Goal: Task Accomplishment & Management: Use online tool/utility

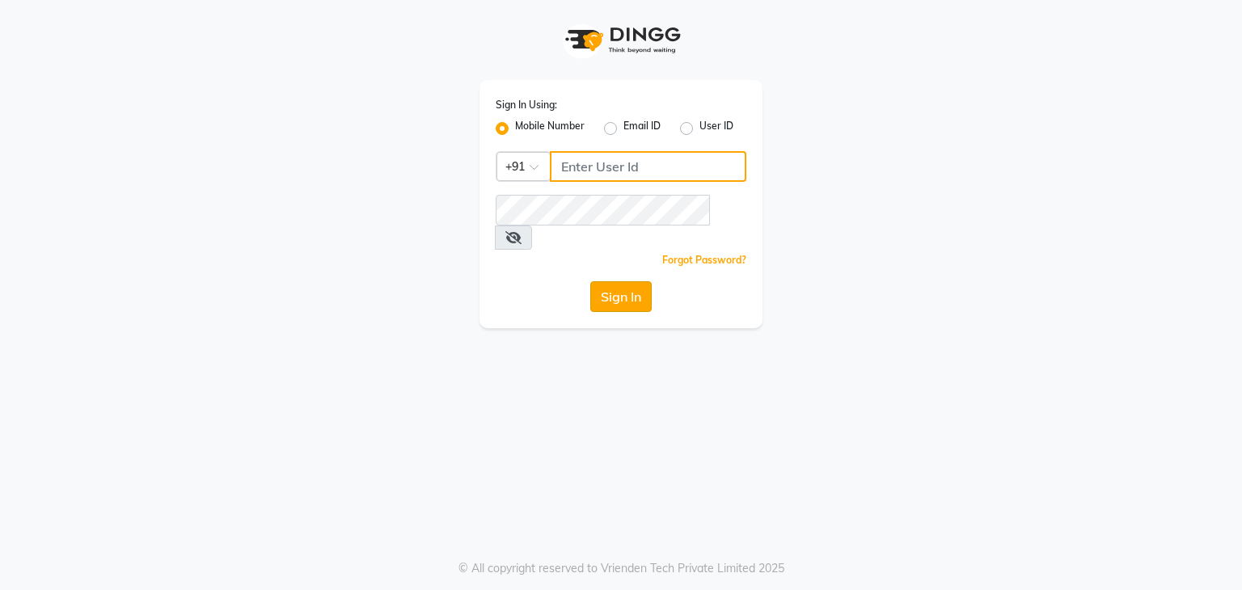
type input "9111223307"
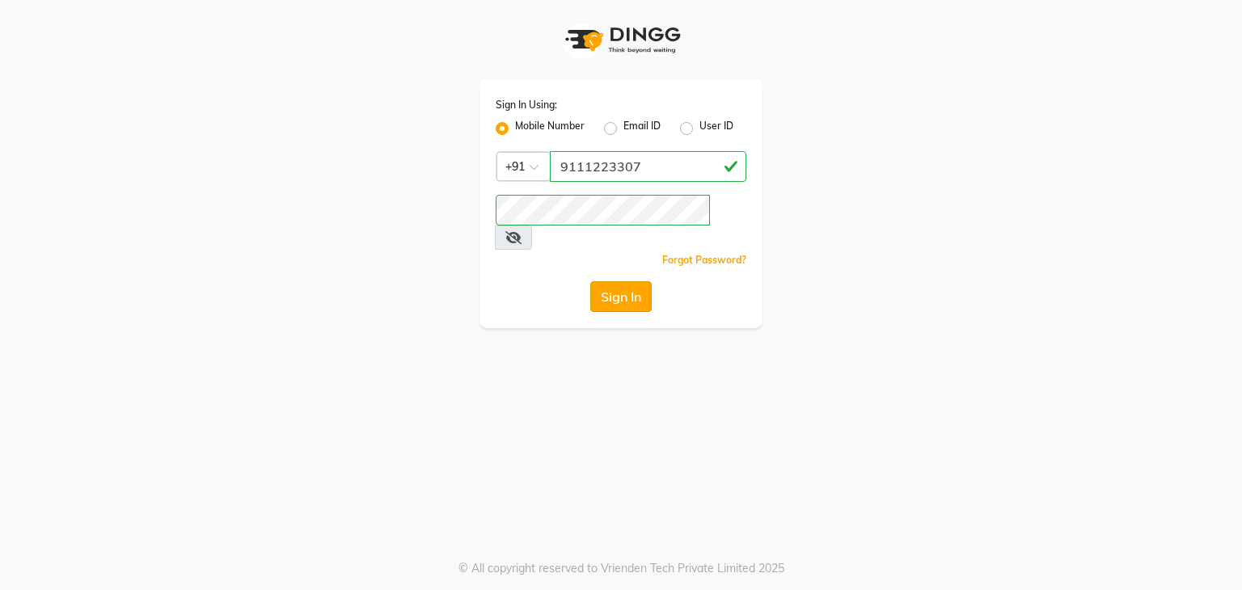
click at [604, 281] on button "Sign In" at bounding box center [620, 296] width 61 height 31
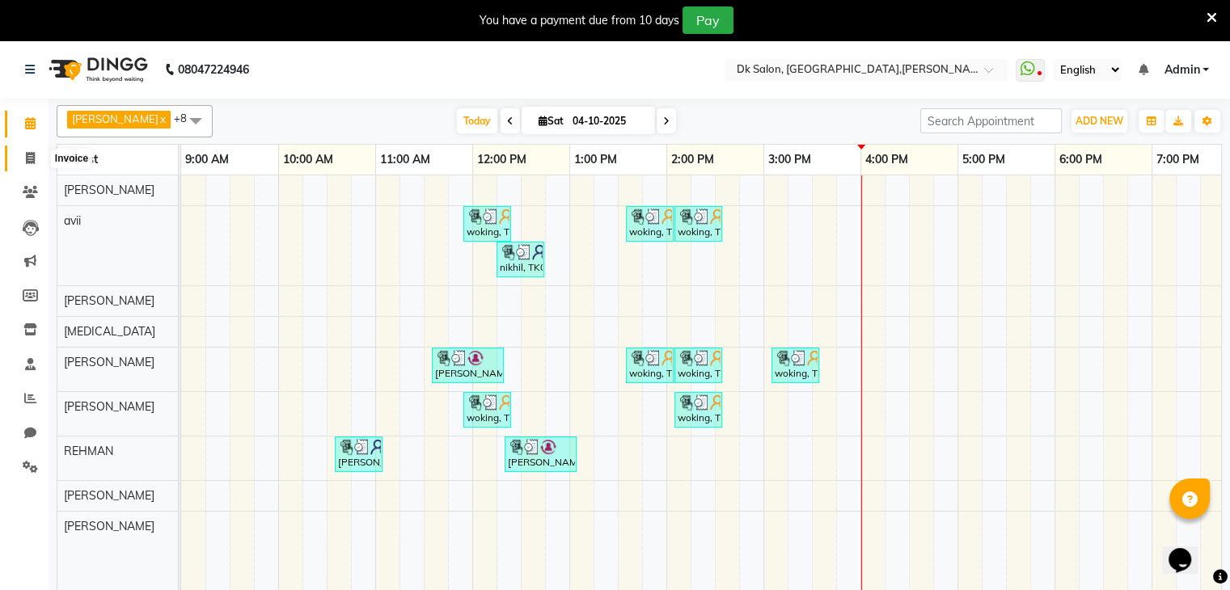
click at [26, 152] on icon at bounding box center [30, 158] width 9 height 12
select select "8913"
select select "service"
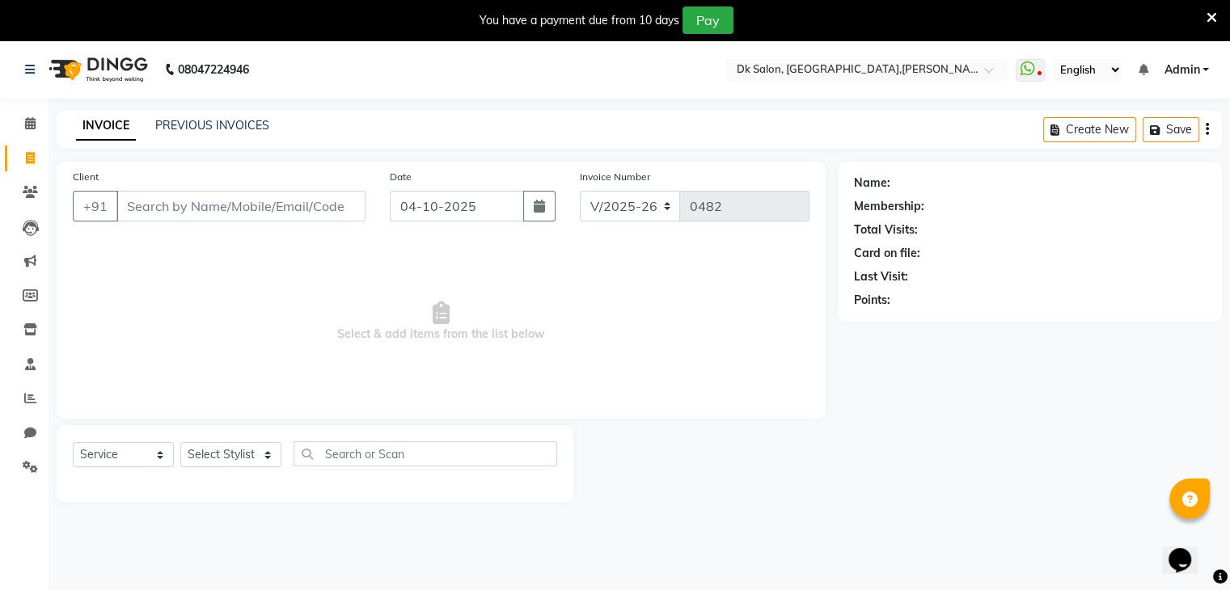
click at [149, 204] on input "Client" at bounding box center [240, 206] width 249 height 31
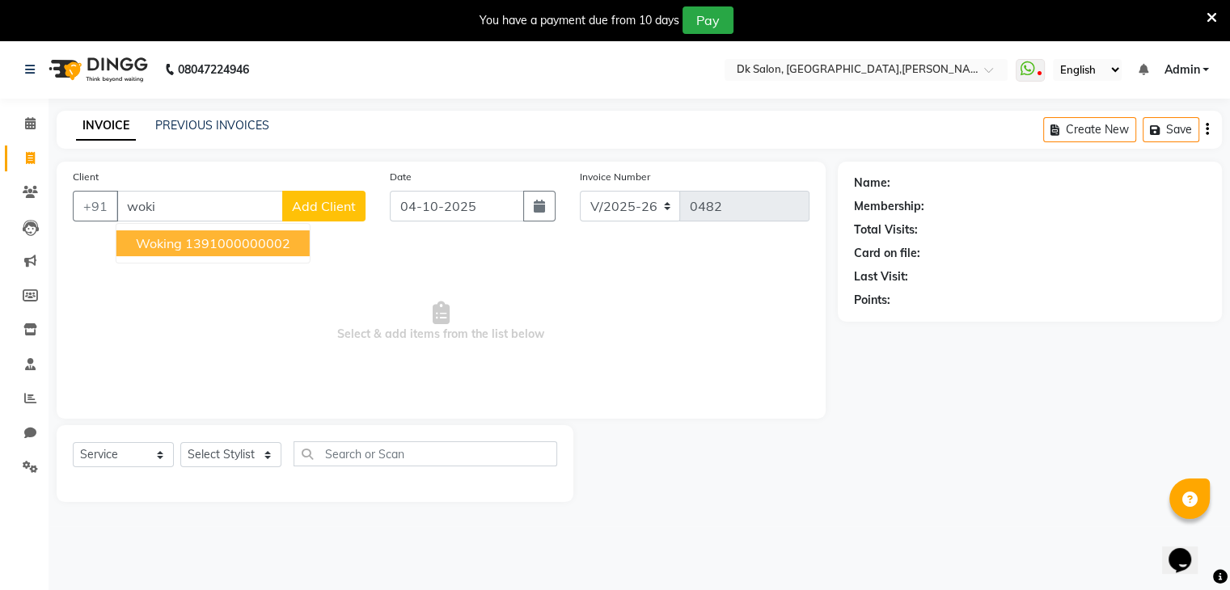
click at [262, 246] on ngb-highlight "1391000000002" at bounding box center [237, 243] width 105 height 16
type input "1391000000002"
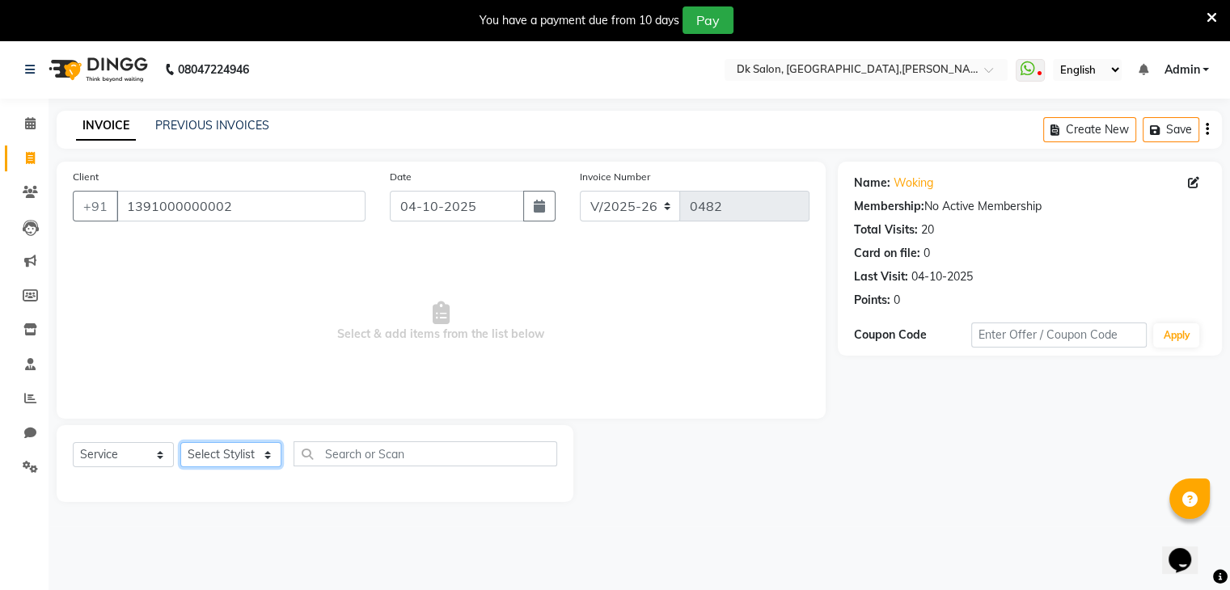
click at [253, 454] on select "Select Stylist [PERSON_NAME] [PERSON_NAME] [MEDICAL_DATA] [PERSON_NAME] [PERSON…" at bounding box center [230, 454] width 101 height 25
click at [180, 360] on span "Select & add items from the list below" at bounding box center [441, 322] width 737 height 162
click at [233, 454] on select "Select Stylist [PERSON_NAME] [PERSON_NAME] [MEDICAL_DATA] [PERSON_NAME] [PERSON…" at bounding box center [230, 454] width 101 height 25
select select "90544"
click at [180, 443] on select "Select Stylist [PERSON_NAME] [PERSON_NAME] [MEDICAL_DATA] [PERSON_NAME] [PERSON…" at bounding box center [230, 454] width 101 height 25
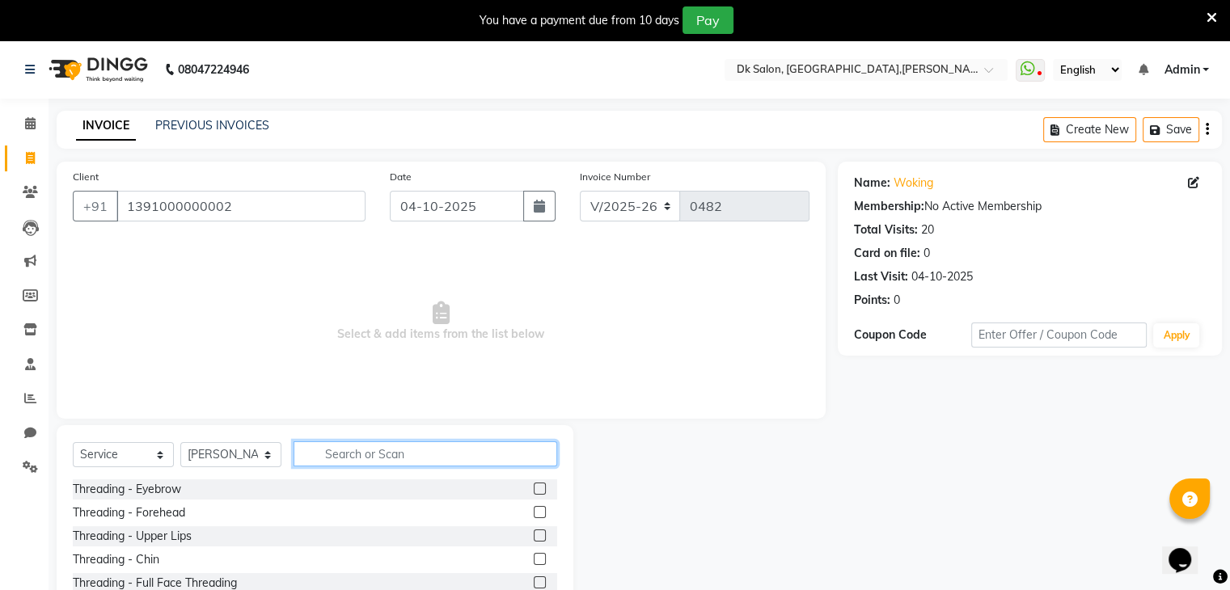
click at [334, 451] on input "text" at bounding box center [426, 454] width 264 height 25
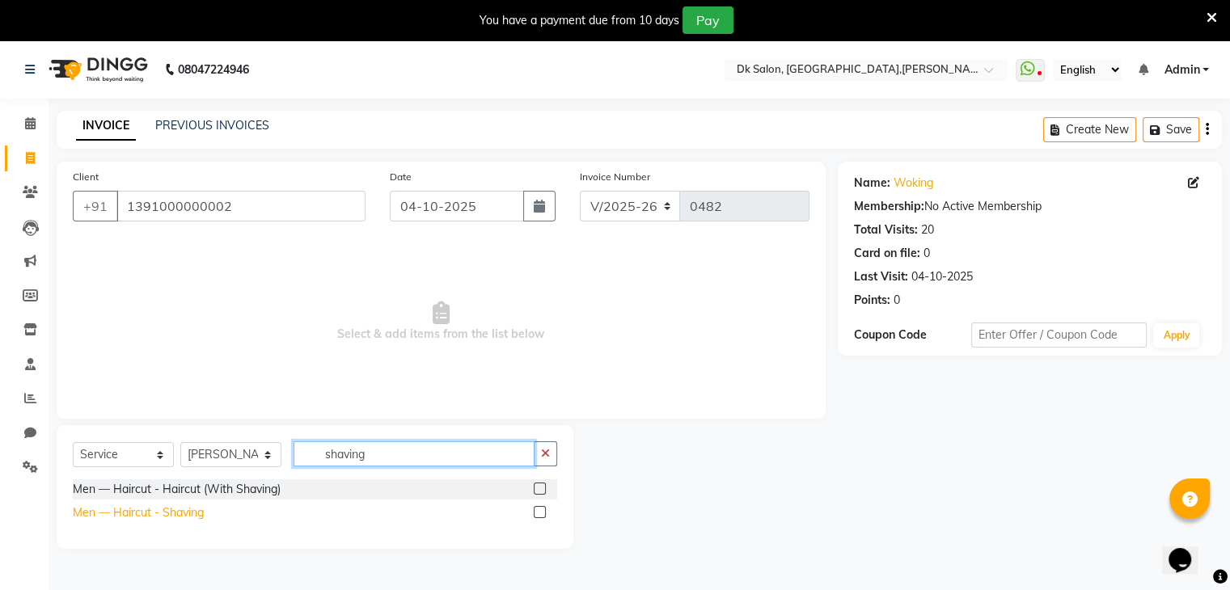
type input "shaving"
click at [157, 512] on div "Men — Haircut - Shaving" at bounding box center [138, 513] width 131 height 17
checkbox input "false"
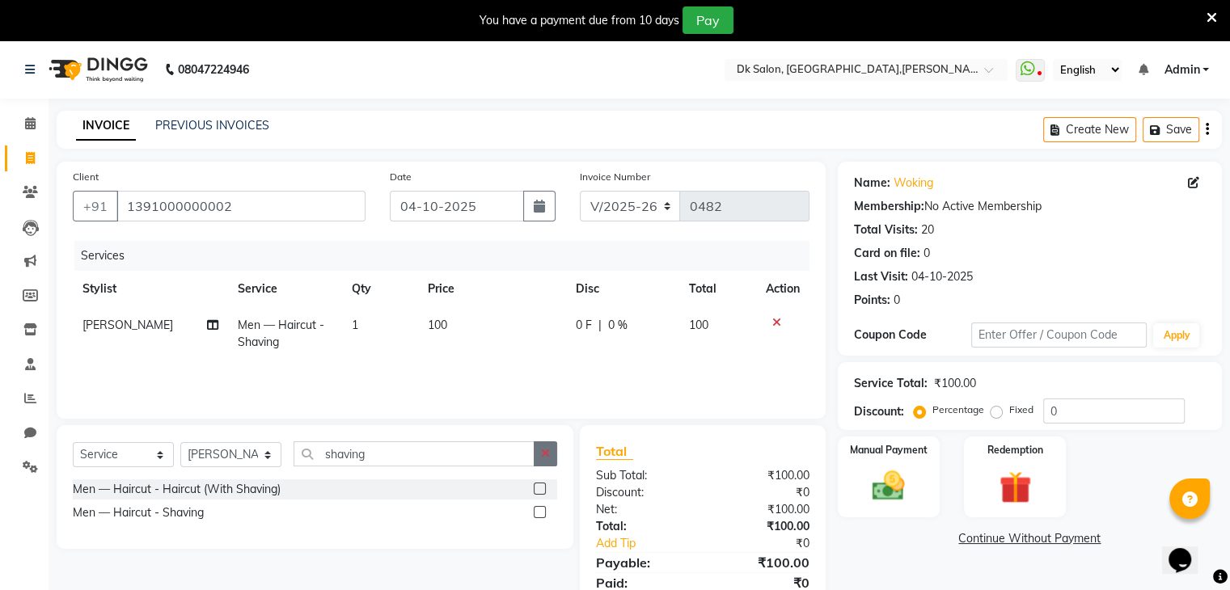
click at [554, 454] on button "button" at bounding box center [545, 454] width 23 height 25
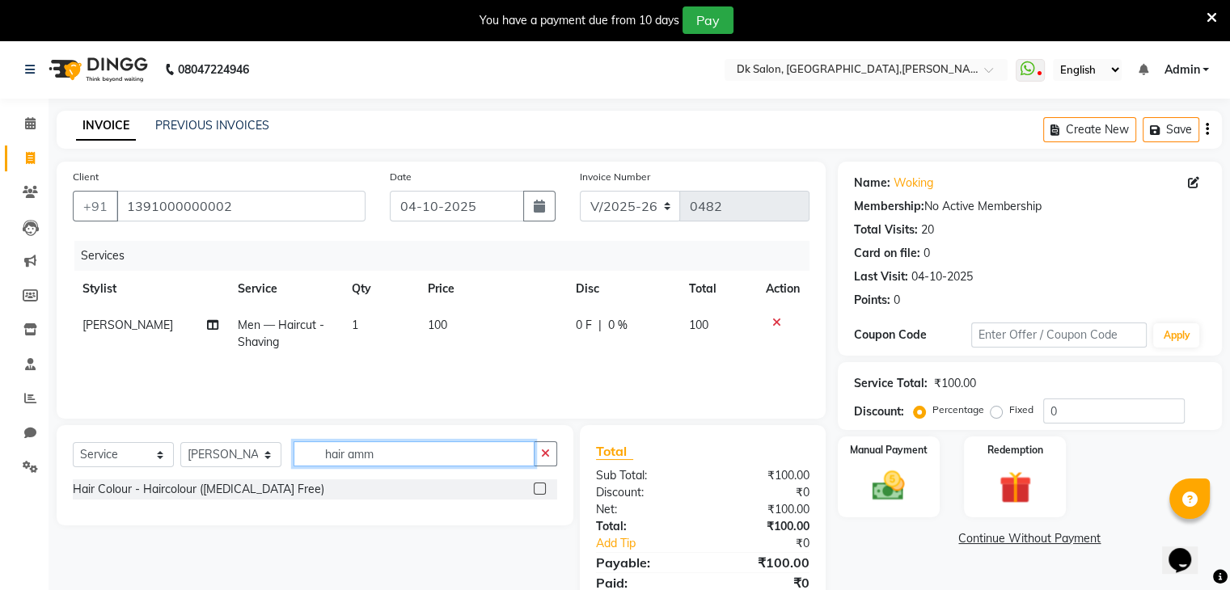
type input "hair amm"
click at [320, 481] on div "Hair Colour - Haircolour ([MEDICAL_DATA] Free)" at bounding box center [315, 490] width 484 height 20
click at [539, 498] on div at bounding box center [539, 491] width 11 height 17
click at [535, 480] on div at bounding box center [545, 490] width 23 height 20
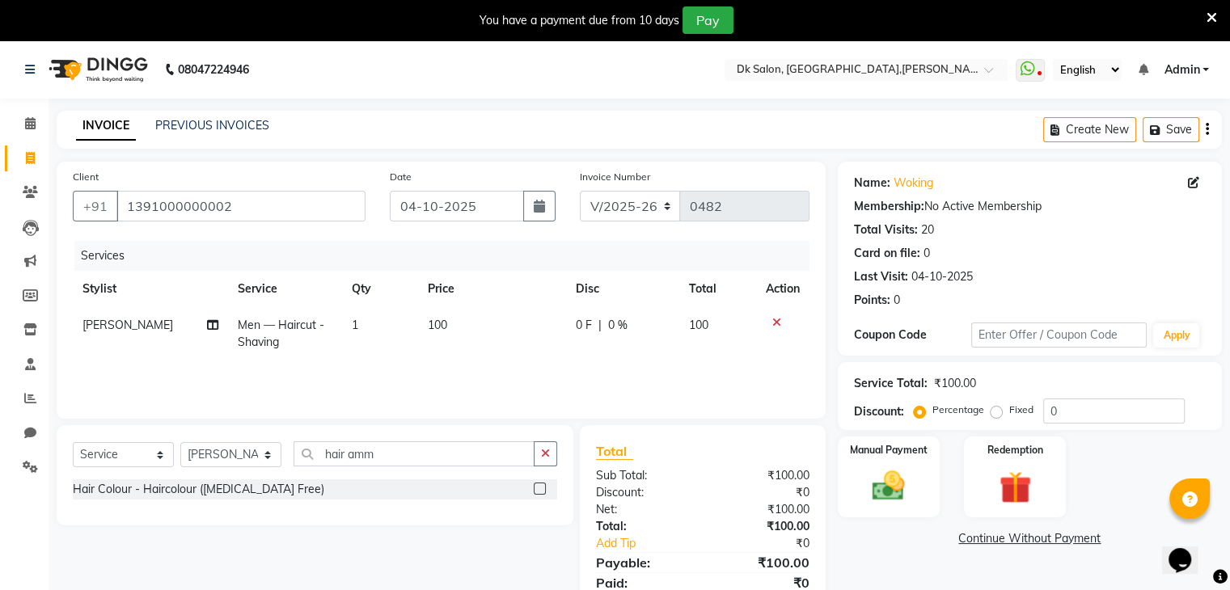
click at [538, 489] on label at bounding box center [540, 489] width 12 height 12
click at [538, 489] on input "checkbox" at bounding box center [539, 489] width 11 height 11
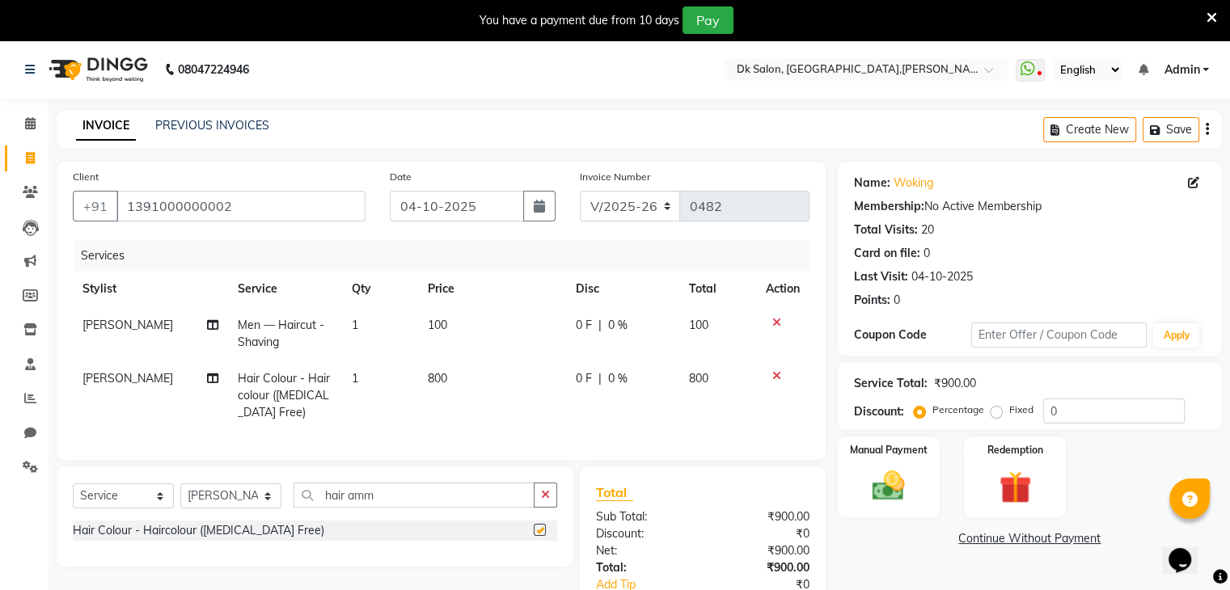
checkbox input "false"
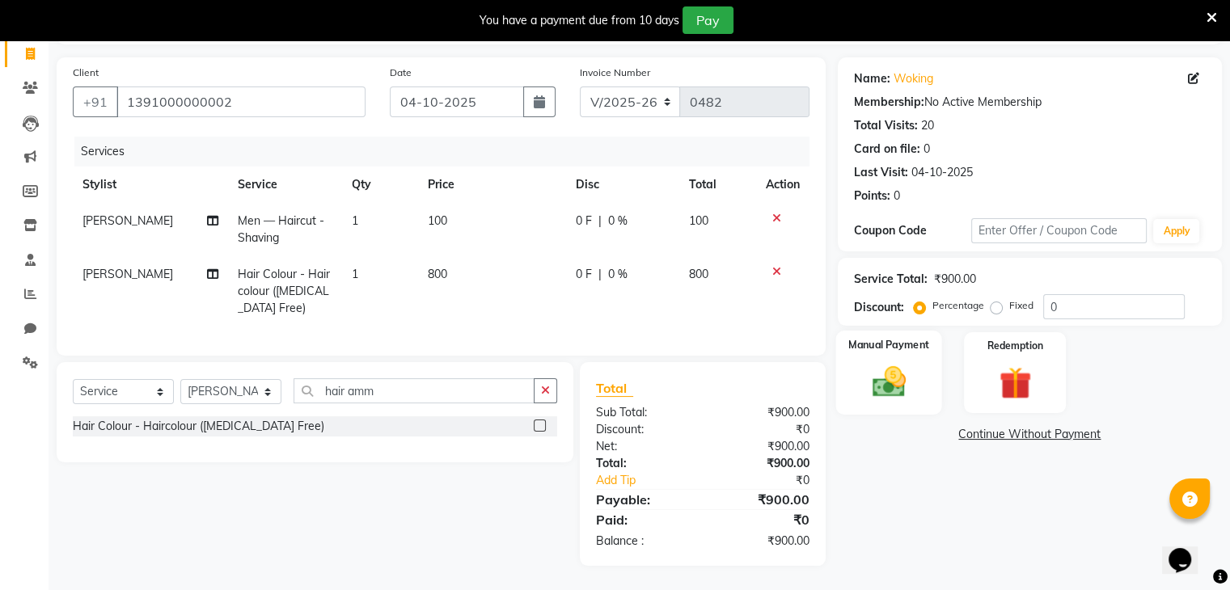
click at [883, 371] on img at bounding box center [888, 382] width 54 height 39
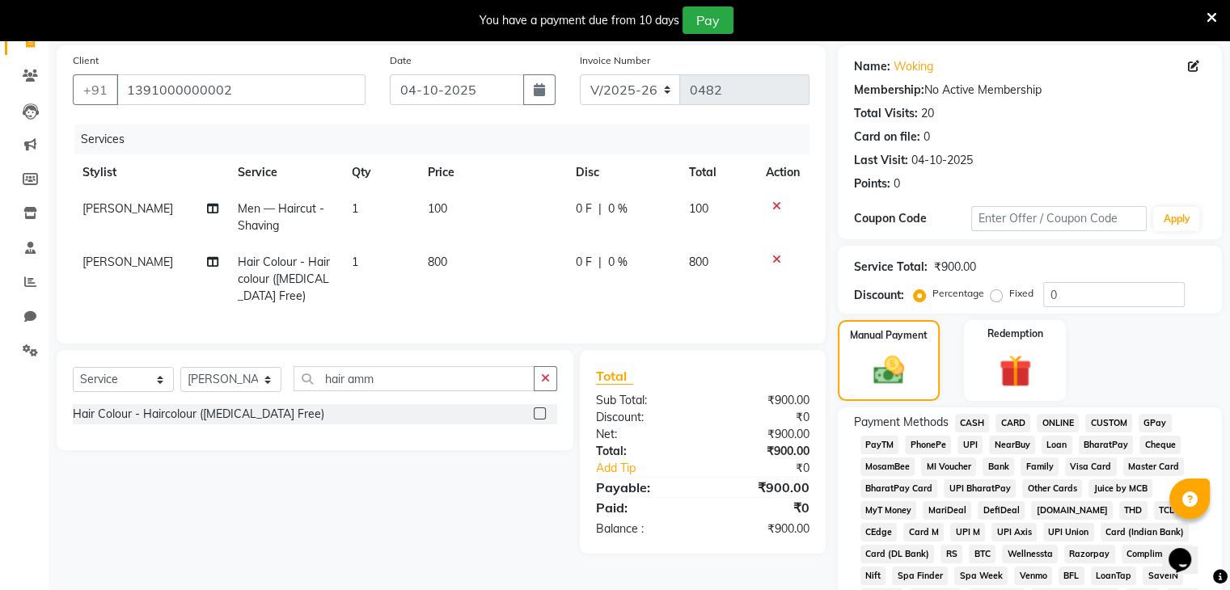
click at [1048, 415] on span "ONLINE" at bounding box center [1058, 423] width 42 height 19
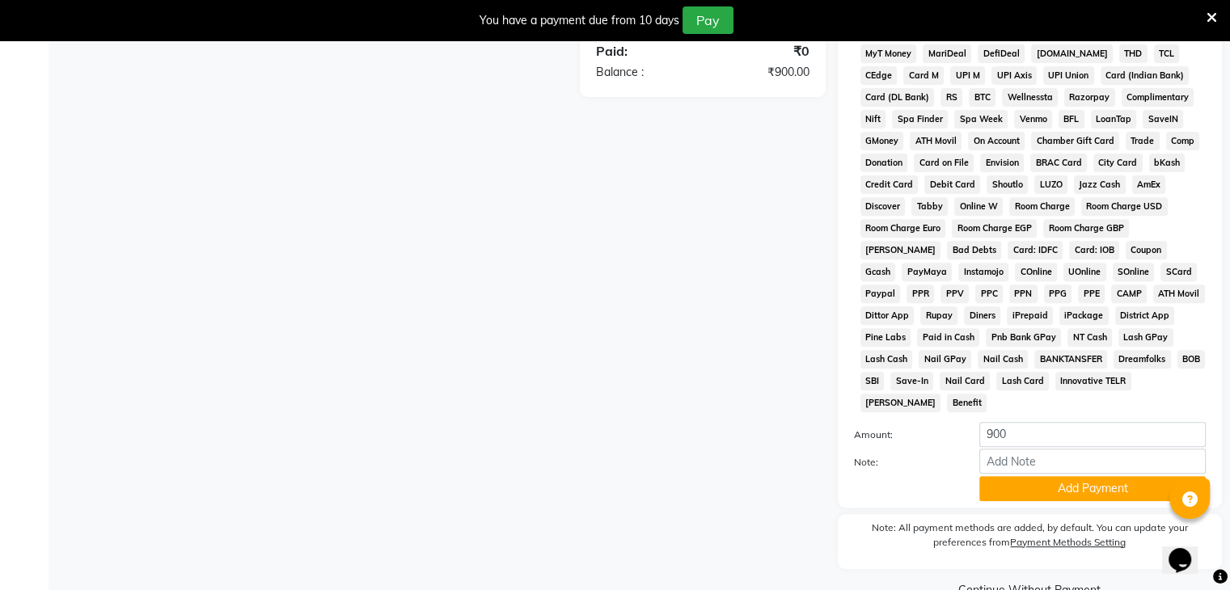
scroll to position [602, 0]
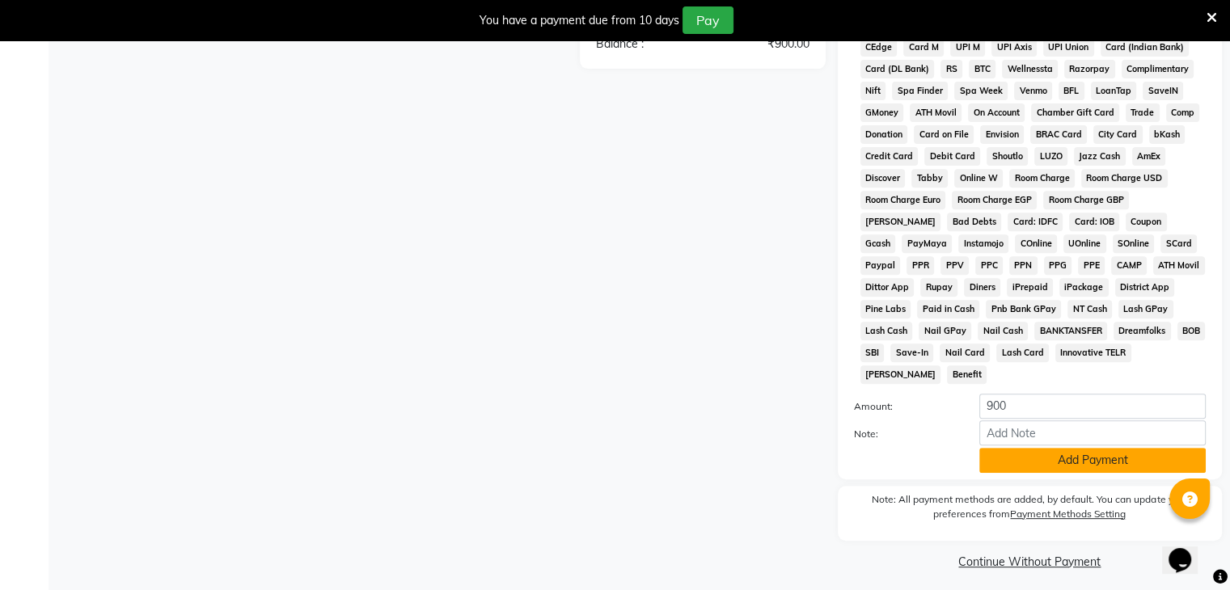
click at [1084, 448] on button "Add Payment" at bounding box center [1092, 460] width 226 height 25
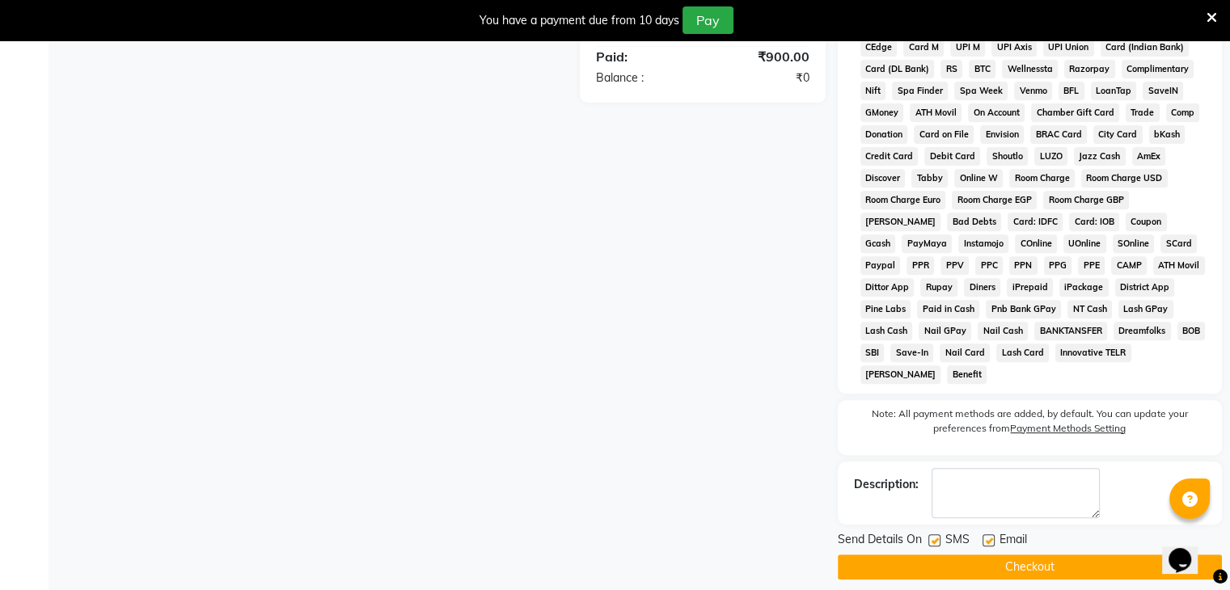
click at [1014, 560] on button "Checkout" at bounding box center [1030, 567] width 384 height 25
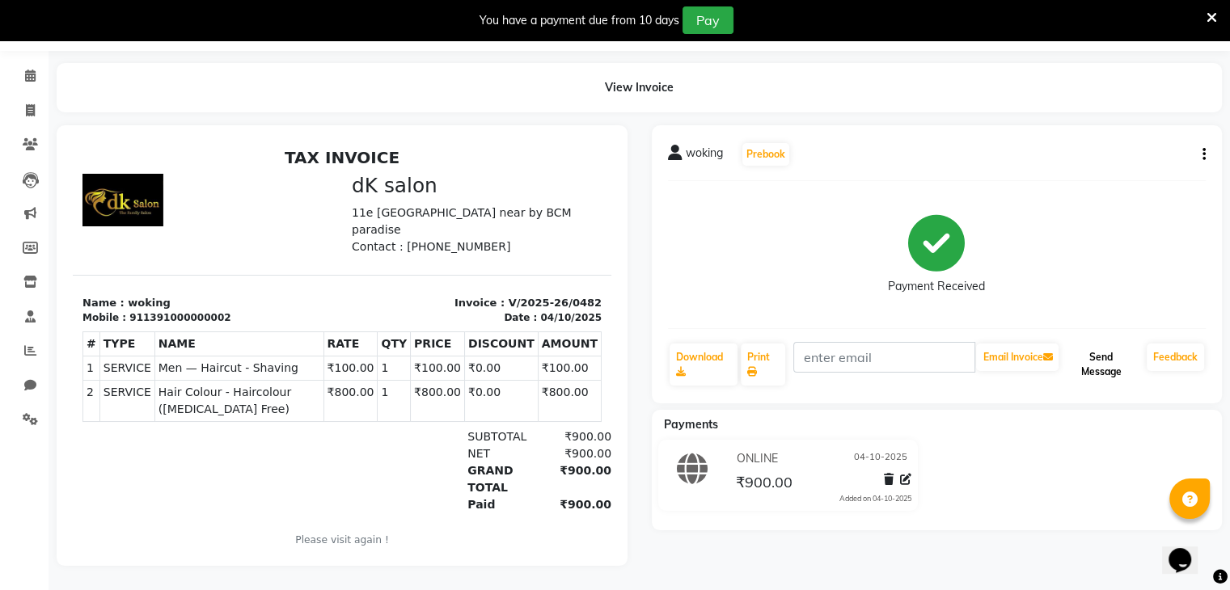
click at [1107, 357] on button "Send Message" at bounding box center [1101, 365] width 78 height 42
click at [27, 104] on icon at bounding box center [30, 110] width 9 height 12
select select "8913"
select select "service"
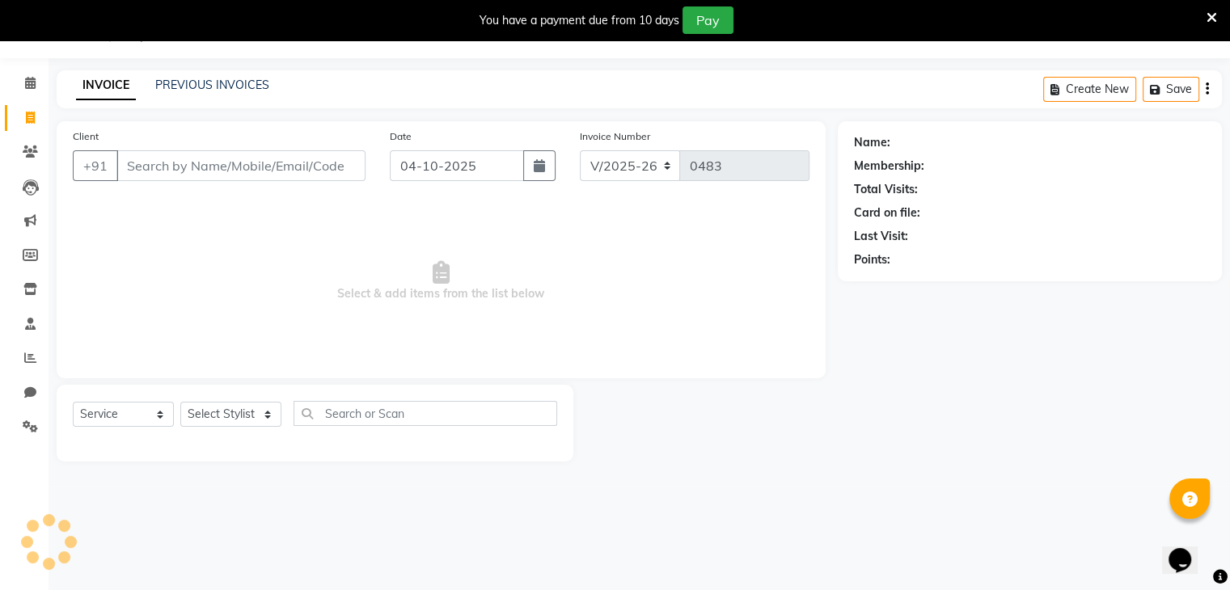
scroll to position [40, 0]
